Goal: Check status: Check status

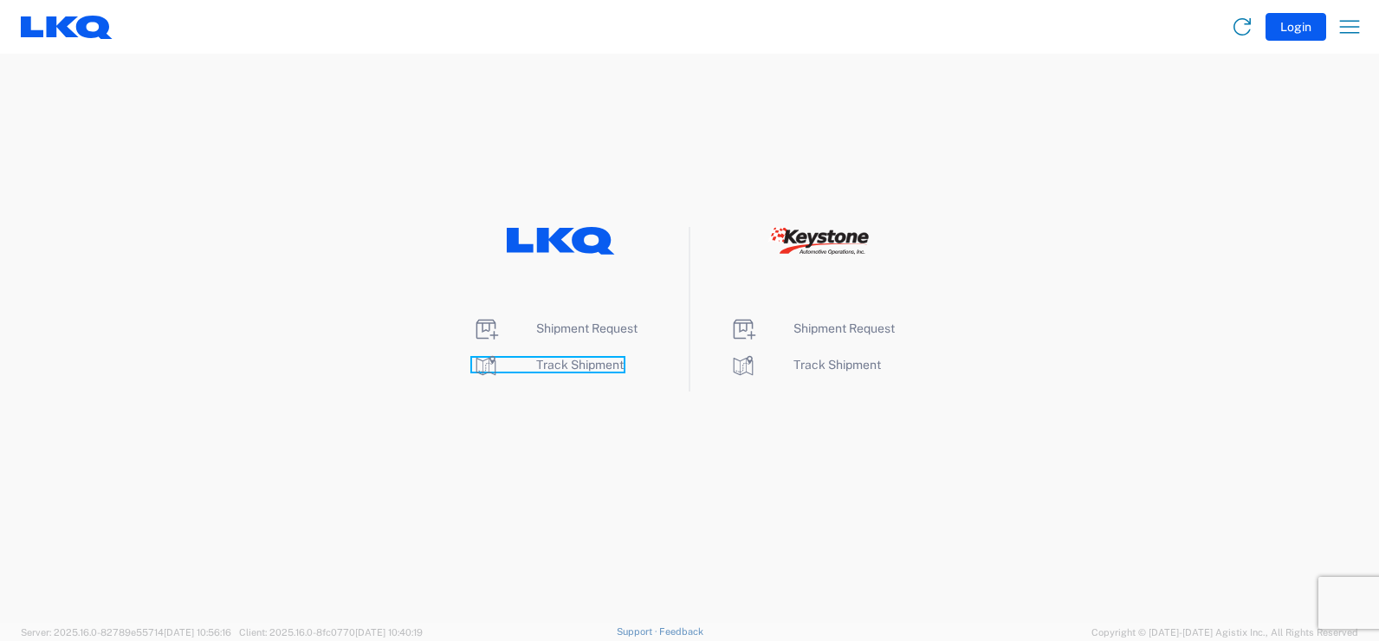
click at [550, 369] on span "Track Shipment" at bounding box center [579, 365] width 87 height 14
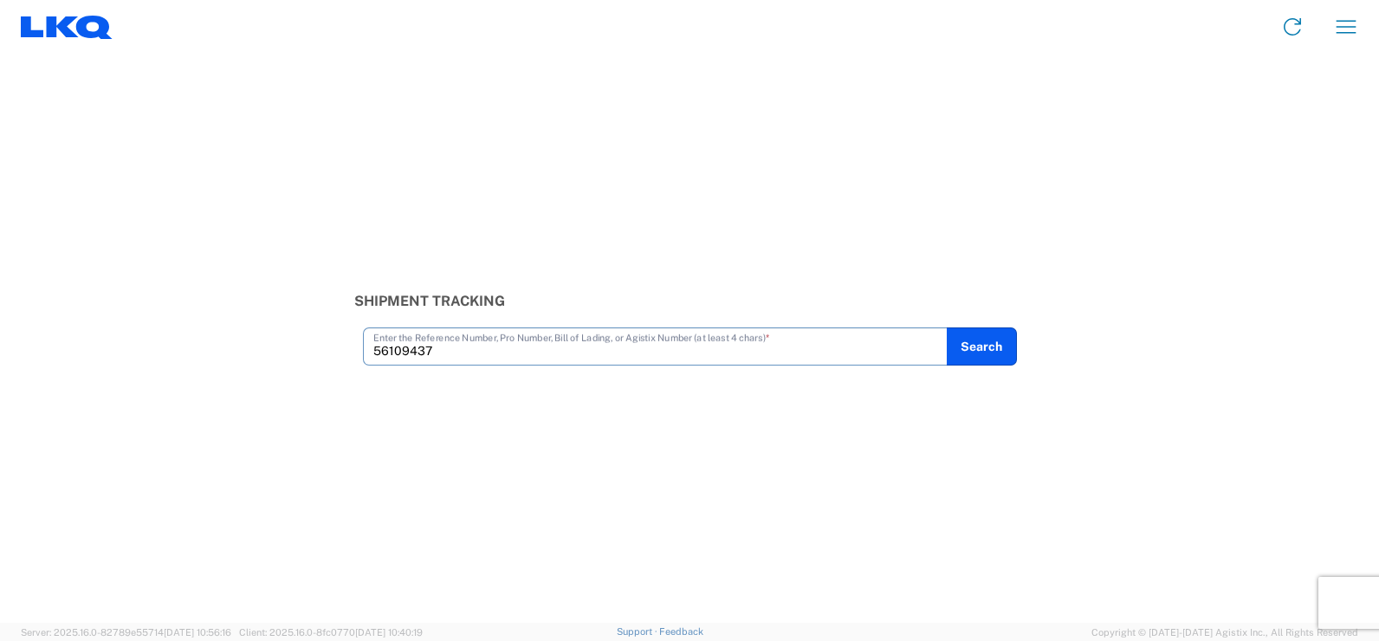
type input "56109437"
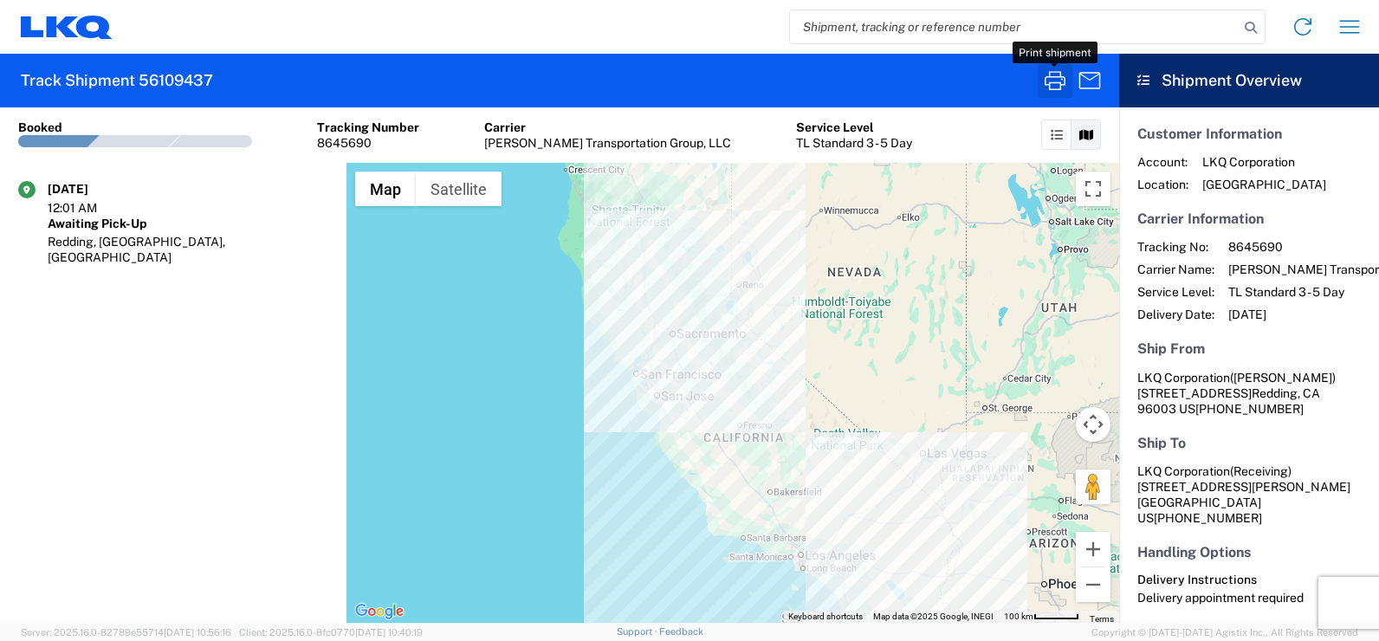
click at [1049, 79] on icon "button" at bounding box center [1055, 81] width 28 height 28
